Goal: Find specific page/section: Find specific page/section

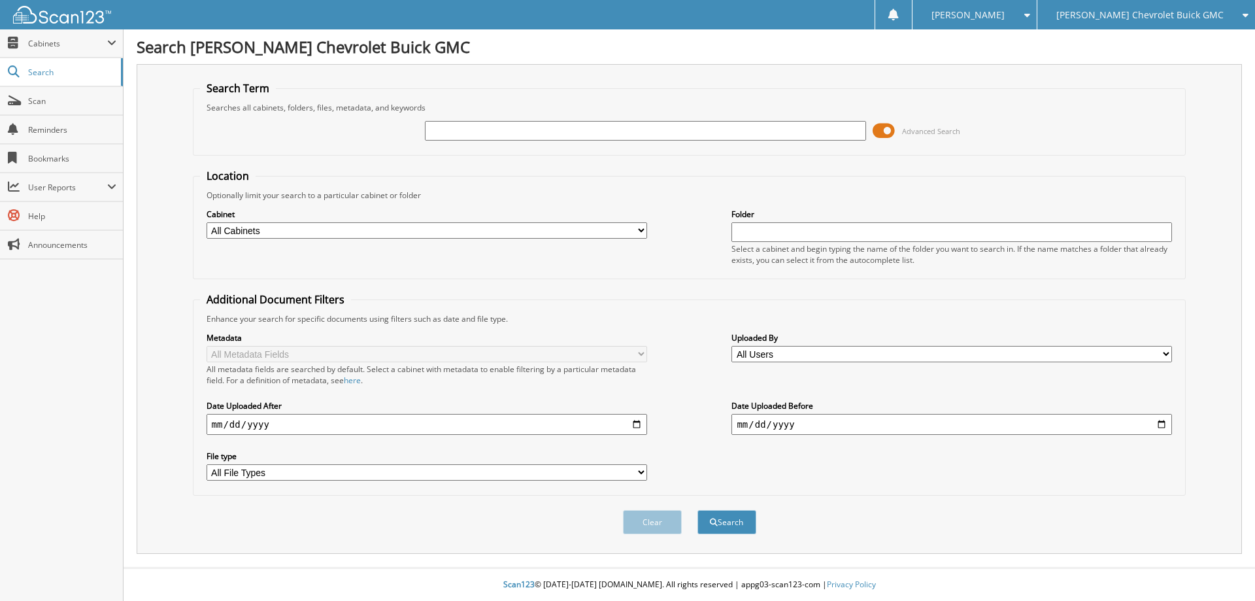
drag, startPoint x: 0, startPoint y: 0, endPoint x: 658, endPoint y: 135, distance: 672.0
click at [658, 135] on input "text" at bounding box center [645, 131] width 441 height 20
type input "142454"
click at [698, 510] on button "Search" at bounding box center [727, 522] width 59 height 24
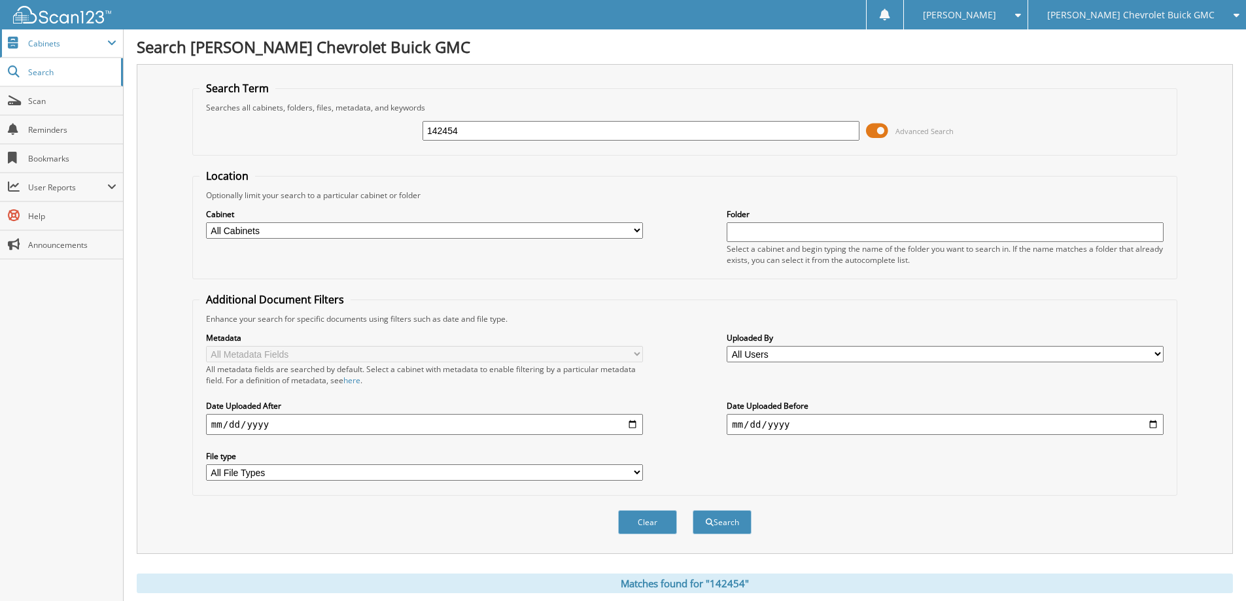
click at [99, 38] on span "Cabinets" at bounding box center [67, 43] width 79 height 11
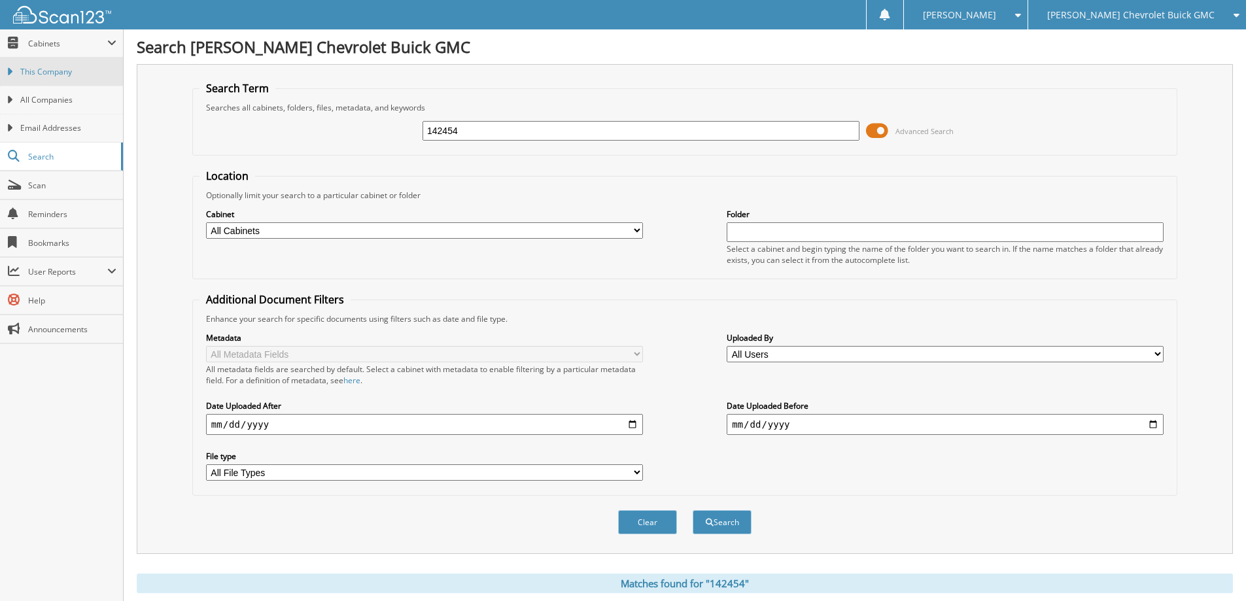
click at [65, 74] on span "This Company" at bounding box center [68, 72] width 96 height 12
